Goal: Task Accomplishment & Management: Use online tool/utility

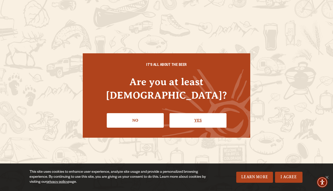
click at [200, 115] on link "Yes" at bounding box center [198, 120] width 57 height 15
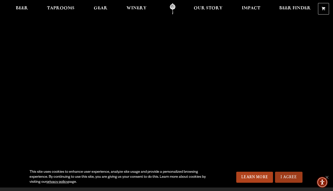
click at [292, 179] on link "I Agree" at bounding box center [289, 177] width 28 height 11
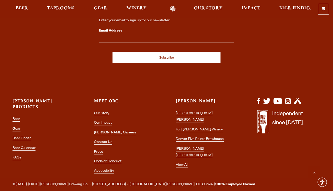
scroll to position [1394, 0]
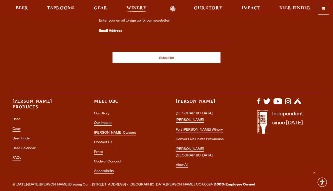
click at [134, 10] on span "Winery" at bounding box center [137, 8] width 20 height 4
click at [66, 9] on span "Taprooms" at bounding box center [61, 8] width 28 height 4
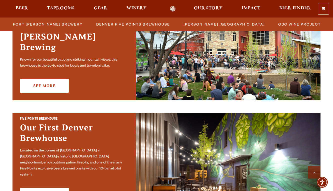
scroll to position [180, 0]
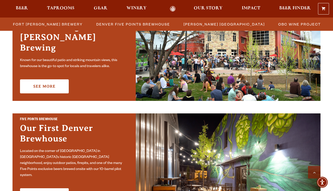
click at [55, 73] on div "Fort [PERSON_NAME] Brewery The Founding Home of [PERSON_NAME] Brewing Known for…" at bounding box center [74, 54] width 123 height 93
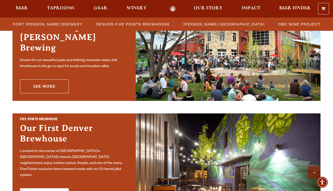
click at [53, 87] on link "See More" at bounding box center [44, 86] width 49 height 14
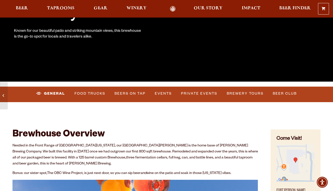
scroll to position [106, 0]
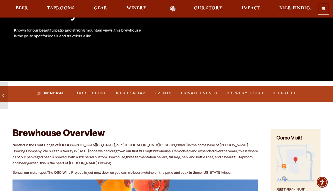
click at [215, 91] on link "Private Events" at bounding box center [199, 94] width 40 height 12
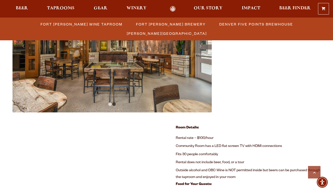
scroll to position [242, 0]
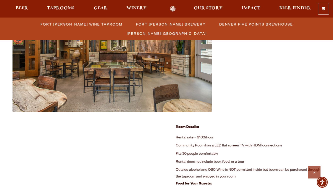
click at [233, 145] on li "Community Room has a LED flat screen TV with HDMI connections" at bounding box center [248, 146] width 145 height 8
click at [194, 155] on li "Fits 30 people comfortably" at bounding box center [248, 154] width 145 height 8
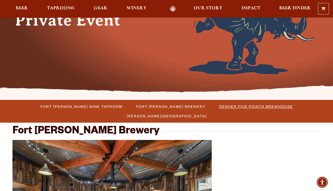
scroll to position [82, 0]
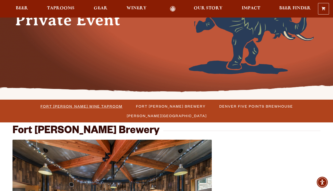
click at [72, 106] on span "Fort Collins Wine Taproom" at bounding box center [82, 106] width 82 height 7
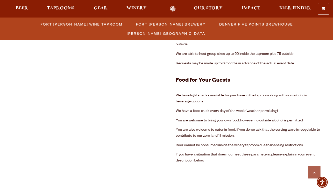
scroll to position [961, 0]
